Goal: Navigation & Orientation: Understand site structure

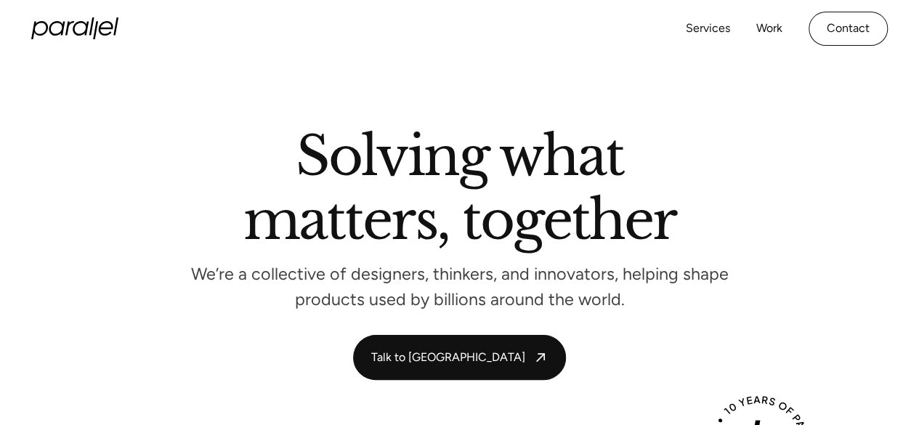
click at [711, 29] on link "Services" at bounding box center [708, 28] width 44 height 21
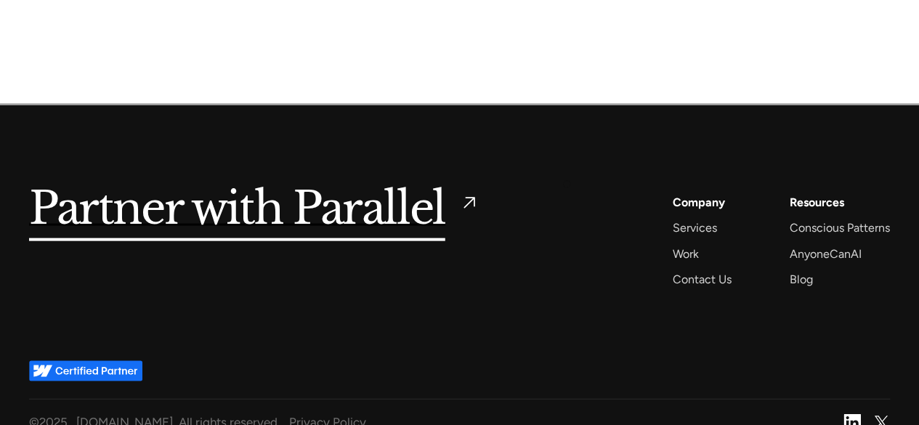
scroll to position [4308, 0]
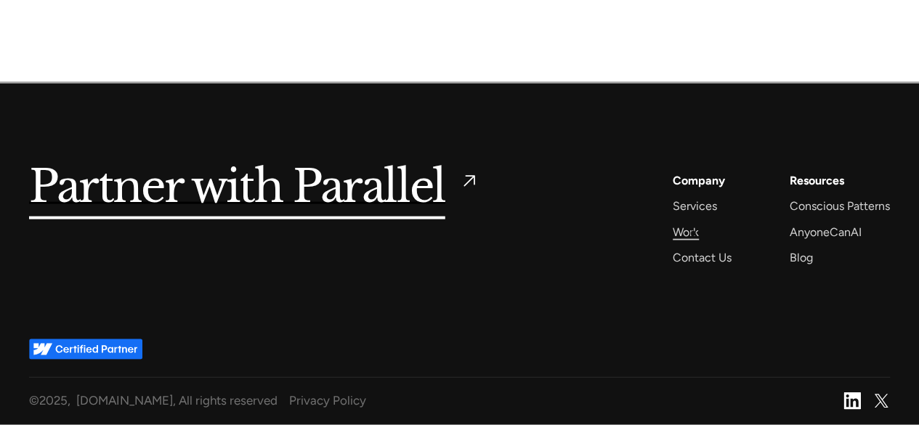
click at [693, 233] on div "Work" at bounding box center [686, 232] width 26 height 20
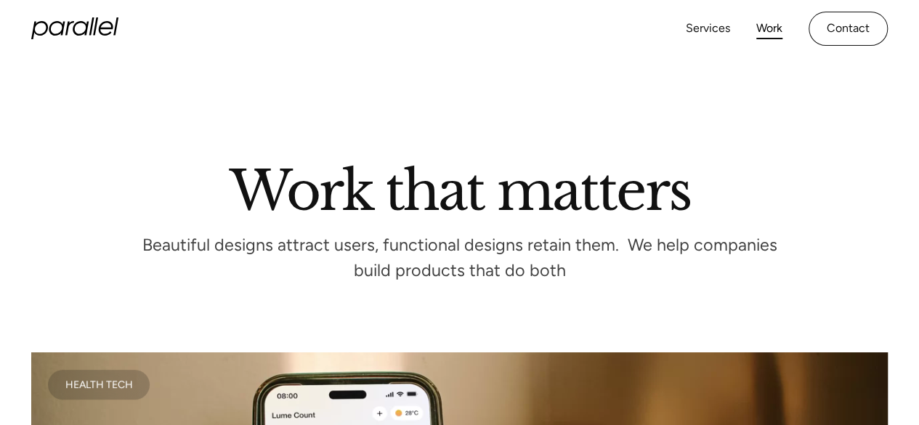
click at [69, 23] on icon at bounding box center [69, 28] width 9 height 15
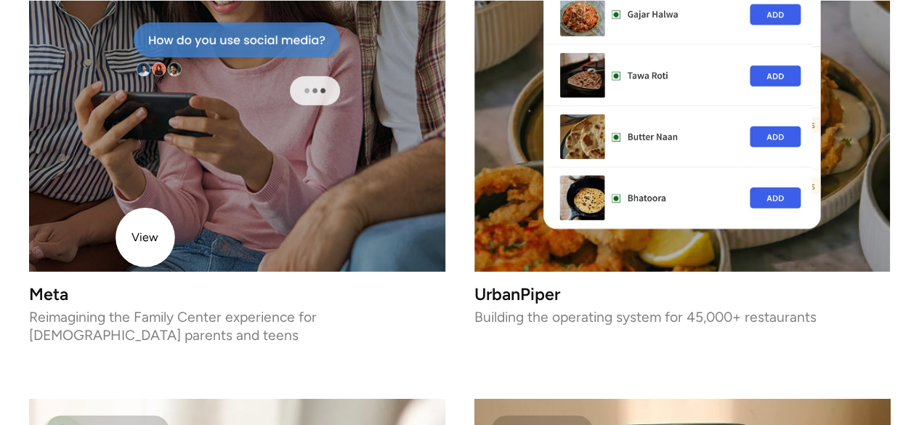
scroll to position [2433, 0]
